Goal: Information Seeking & Learning: Find specific fact

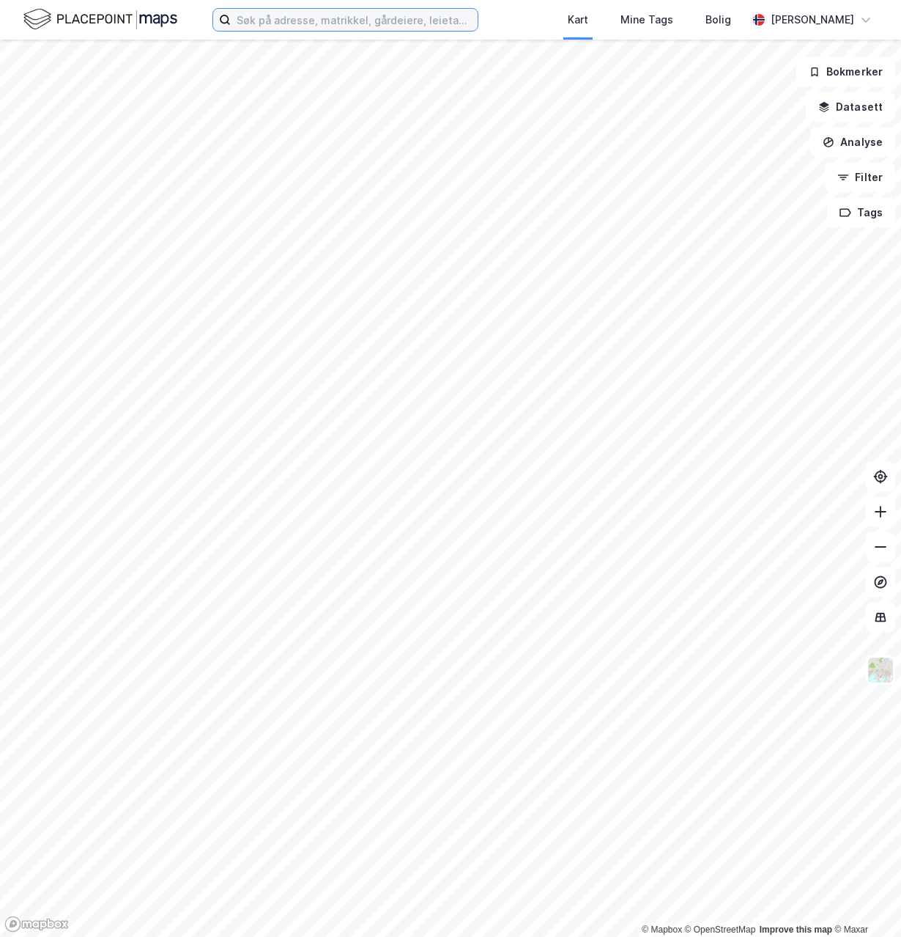
click at [381, 21] on input at bounding box center [354, 20] width 247 height 22
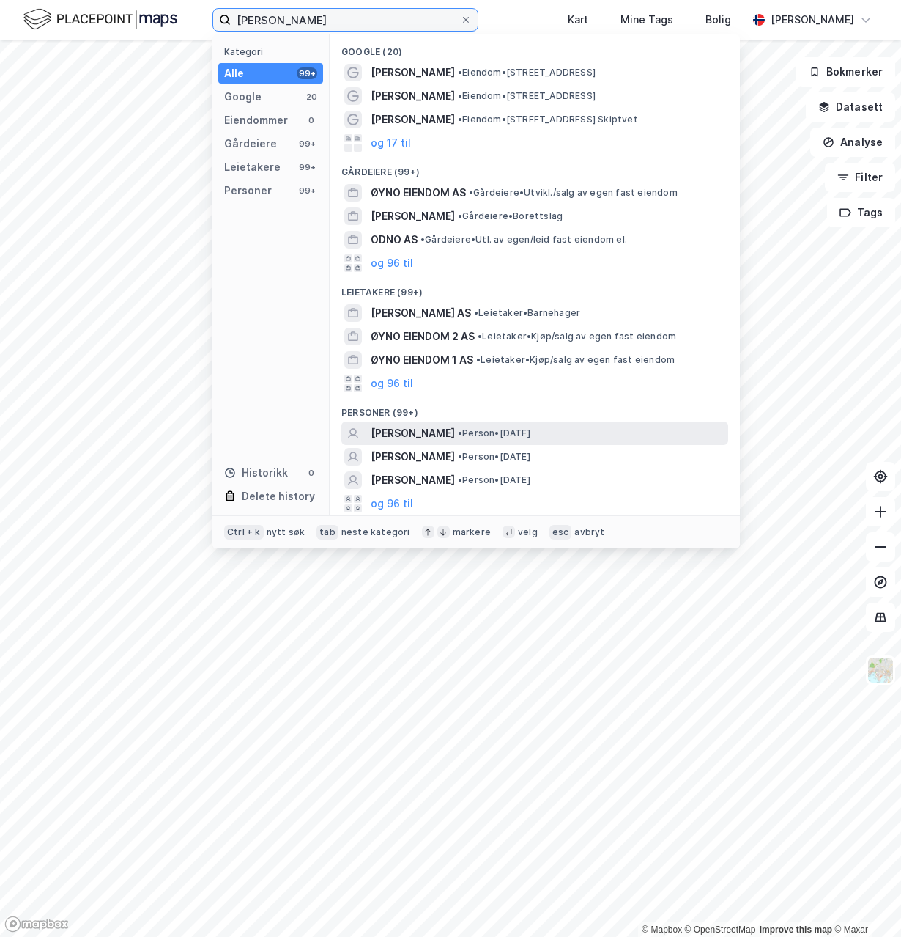
type input "[PERSON_NAME]"
click at [385, 432] on span "[PERSON_NAME]" at bounding box center [413, 433] width 84 height 18
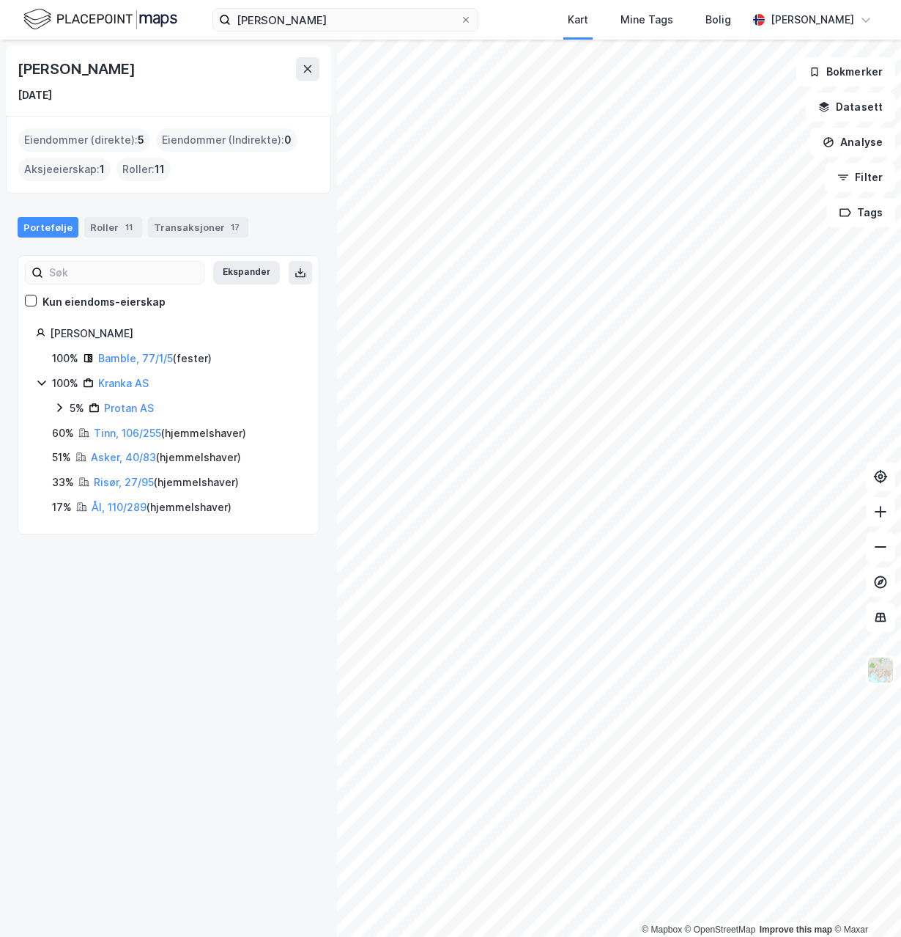
click at [59, 408] on icon at bounding box center [59, 407] width 4 height 9
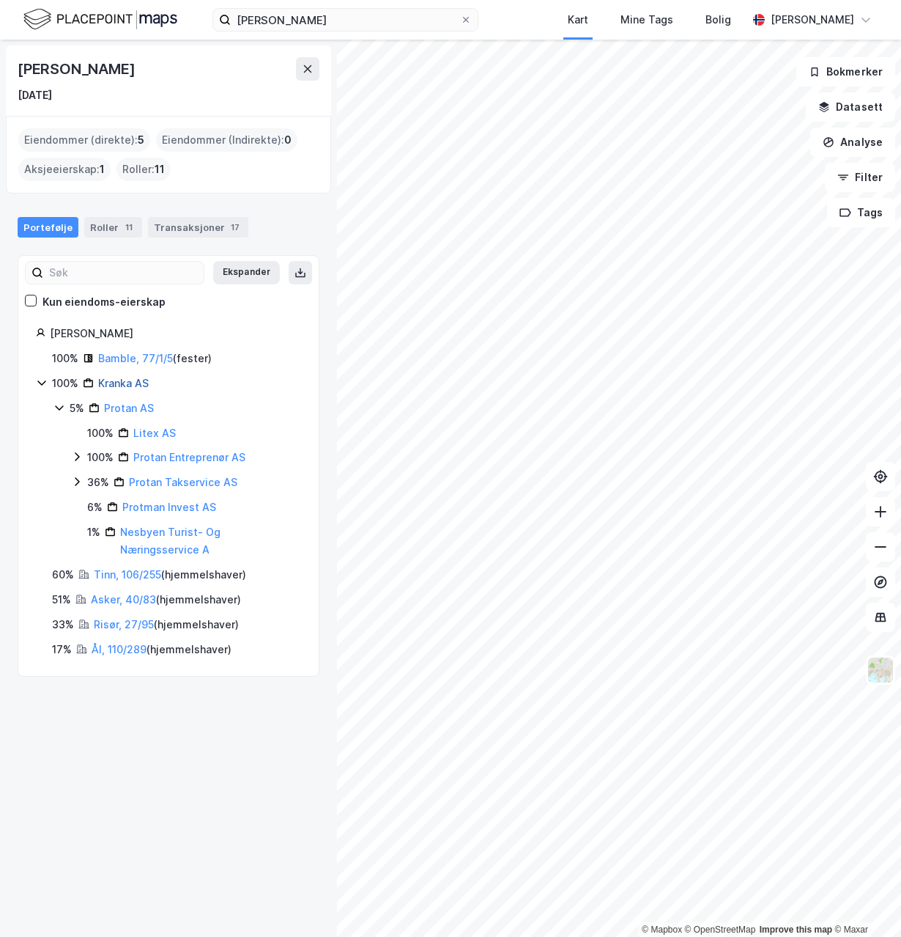
click at [127, 385] on link "Kranka AS" at bounding box center [123, 383] width 51 height 12
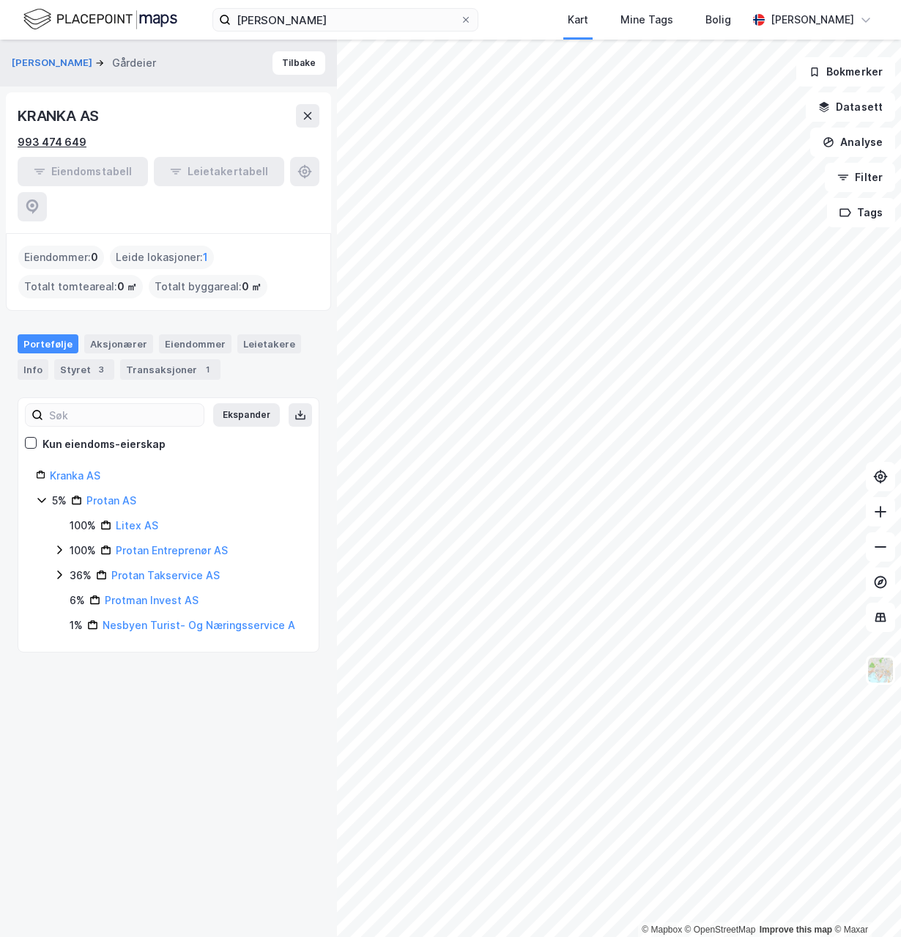
click at [70, 141] on div "993 474 649" at bounding box center [52, 142] width 69 height 18
click at [308, 166] on div "Eiendomstabell Leietakertabell" at bounding box center [169, 189] width 302 height 64
click at [302, 167] on div "Eiendomstabell Leietakertabell" at bounding box center [169, 189] width 302 height 64
click at [267, 168] on div "Eiendomstabell Leietakertabell" at bounding box center [169, 189] width 302 height 64
